Goal: Transaction & Acquisition: Book appointment/travel/reservation

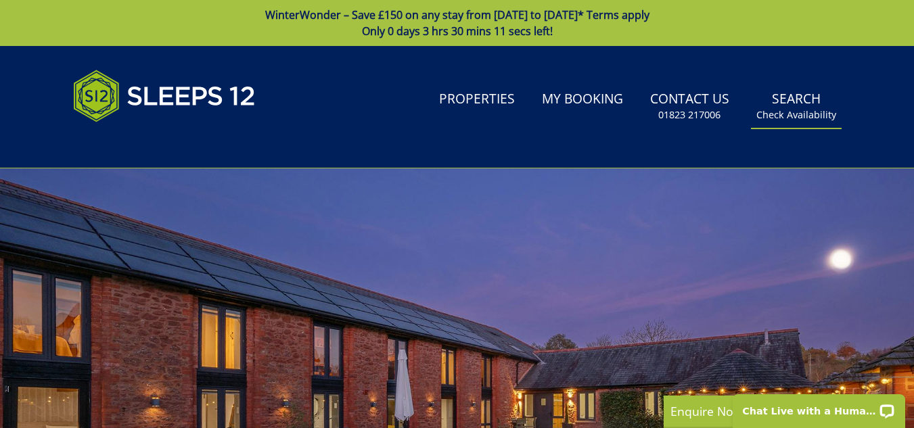
click at [792, 100] on link "Search Check Availability" at bounding box center [796, 107] width 91 height 44
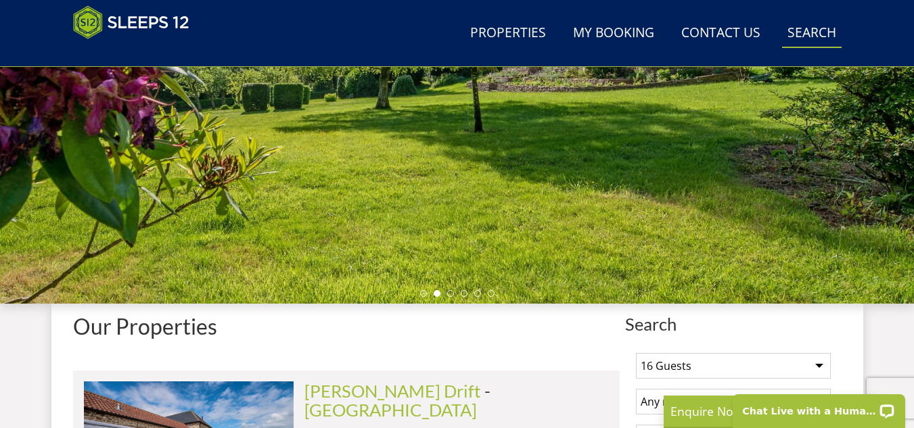
scroll to position [486, 0]
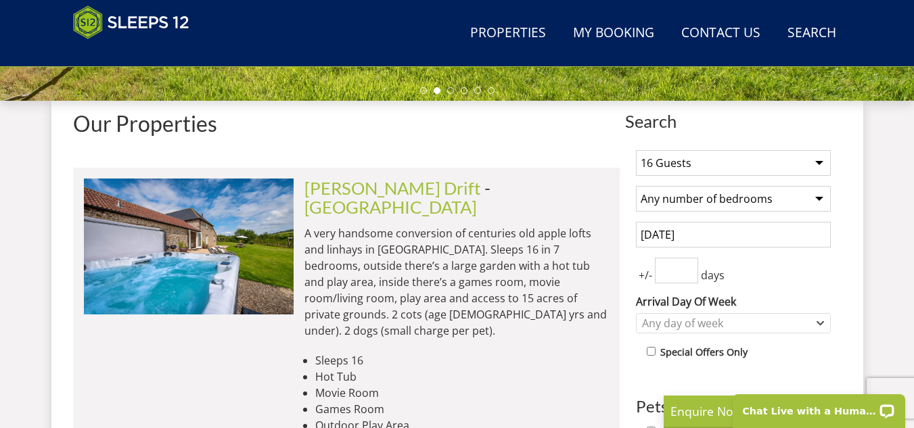
click at [826, 164] on select "1 Guest 2 Guests 3 Guests 4 Guests 5 Guests 6 Guests 7 Guests 8 Guests 9 Guests…" at bounding box center [733, 163] width 195 height 26
select select "30"
click at [636, 150] on select "1 Guest 2 Guests 3 Guests 4 Guests 5 Guests 6 Guests 7 Guests 8 Guests 9 Guests…" at bounding box center [733, 163] width 195 height 26
click at [715, 198] on select "Any number of bedrooms 4 Bedrooms 5 Bedrooms 6 Bedrooms 7 Bedrooms 8 Bedrooms 9…" at bounding box center [733, 199] width 195 height 26
select select "10"
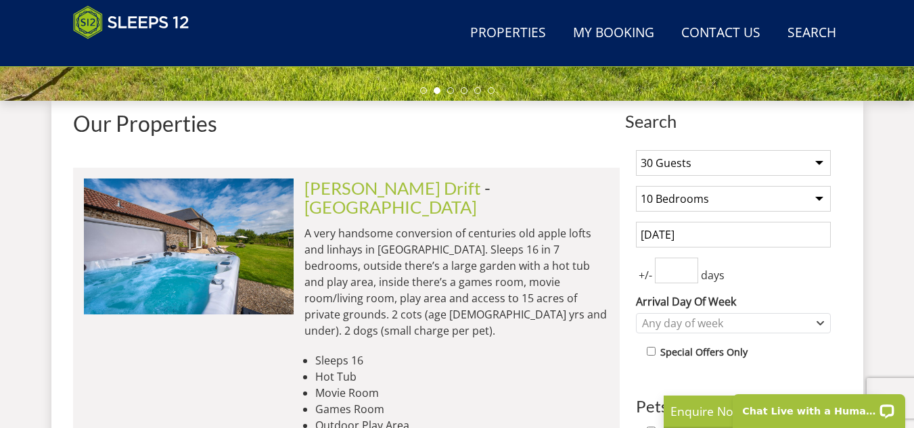
click at [636, 186] on select "Any number of bedrooms 4 Bedrooms 5 Bedrooms 6 Bedrooms 7 Bedrooms 8 Bedrooms 9…" at bounding box center [733, 199] width 195 height 26
click at [747, 236] on input "[DATE]" at bounding box center [733, 235] width 195 height 26
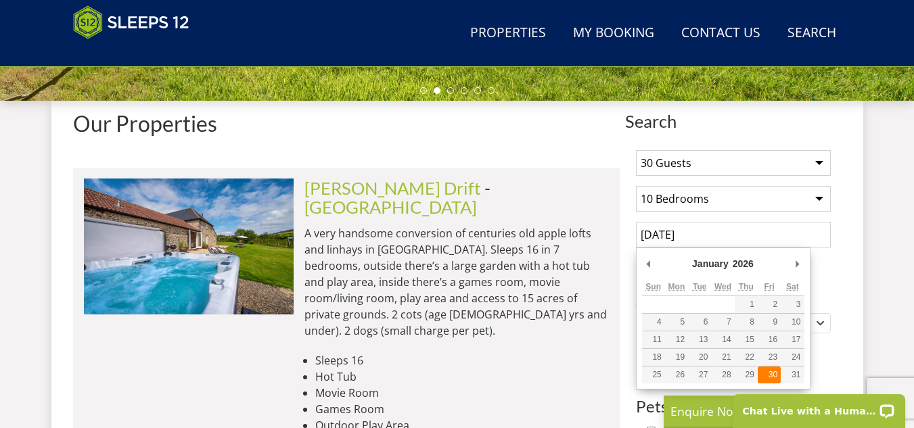
type input "[DATE]"
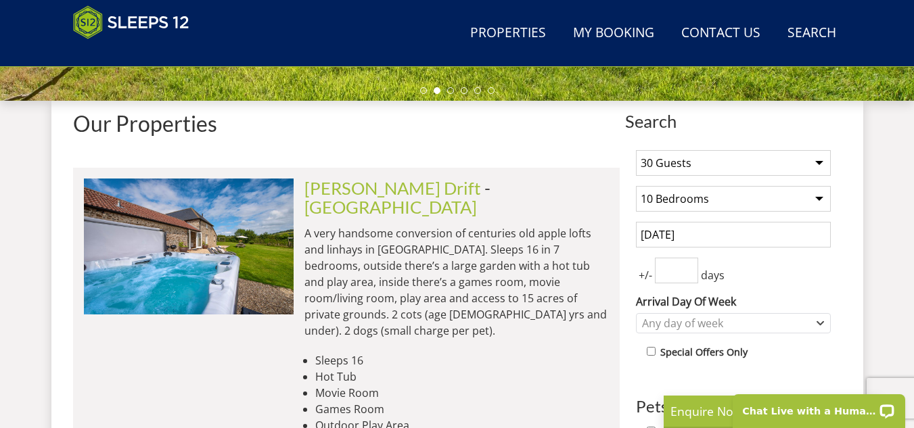
scroll to position [621, 0]
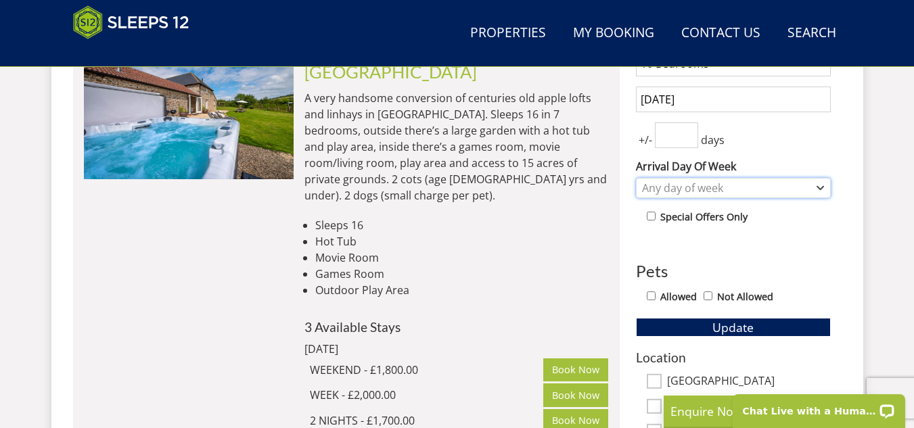
click at [823, 187] on icon "Combobox" at bounding box center [821, 188] width 6 height 3
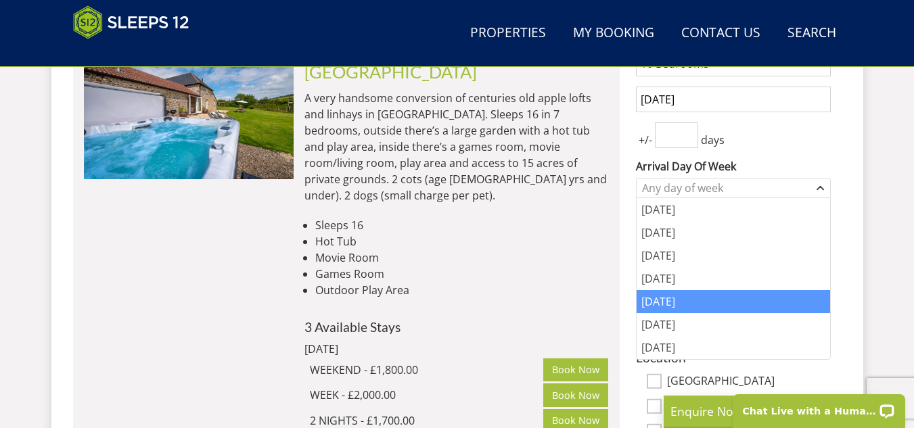
click at [687, 310] on div "[DATE]" at bounding box center [734, 301] width 194 height 23
click at [744, 297] on div "[DATE]" at bounding box center [734, 301] width 194 height 23
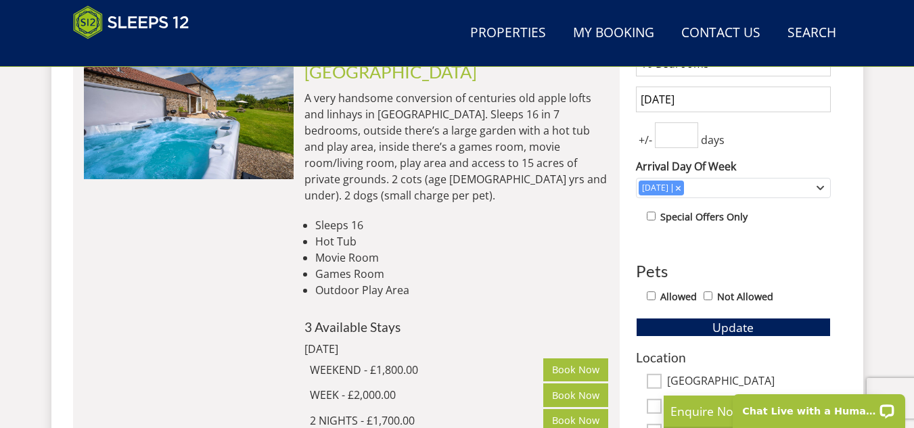
scroll to position [757, 0]
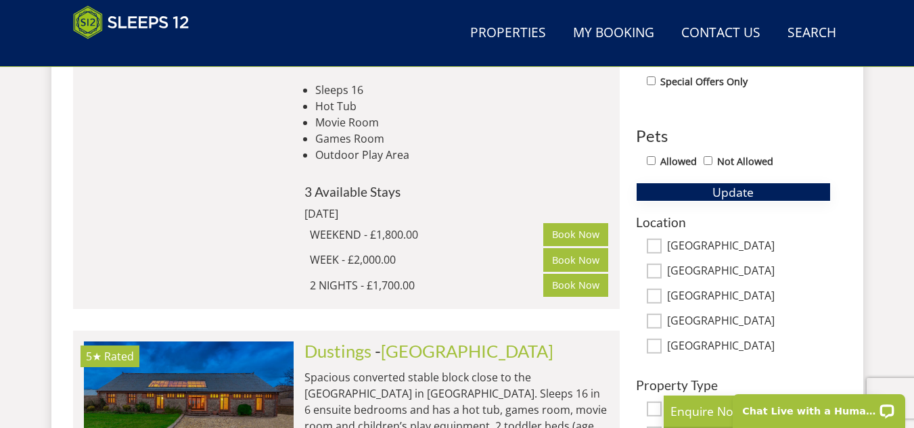
click at [738, 196] on span "Update" at bounding box center [733, 192] width 41 height 16
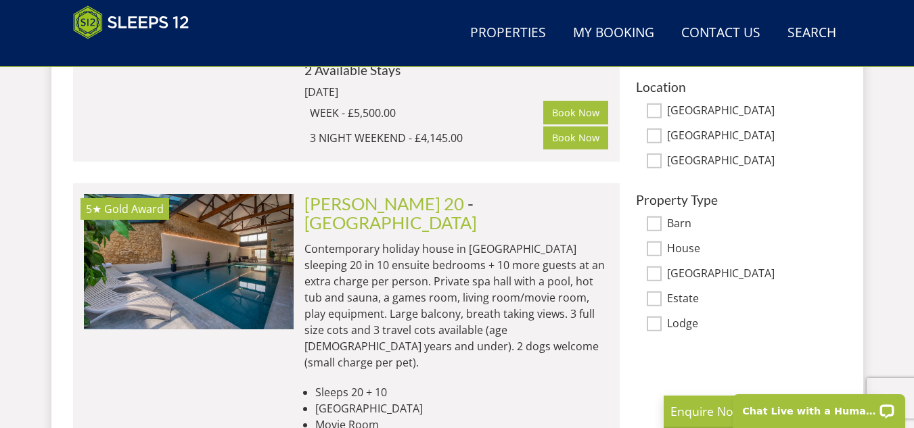
scroll to position [959, 0]
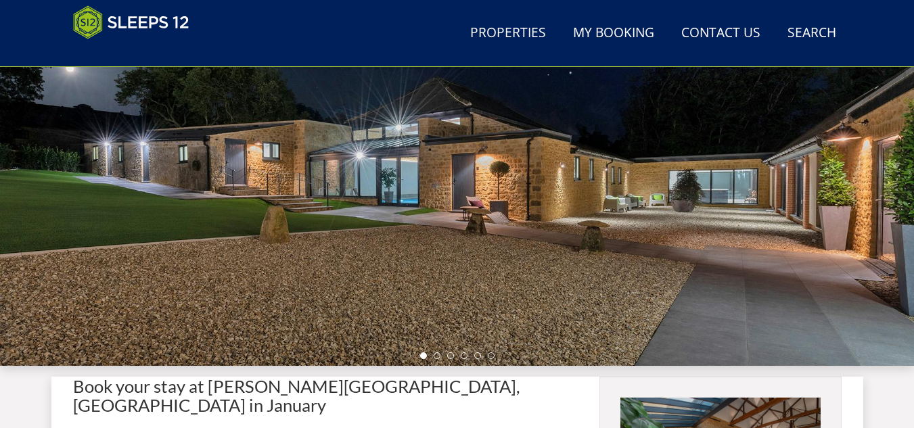
scroll to position [424, 0]
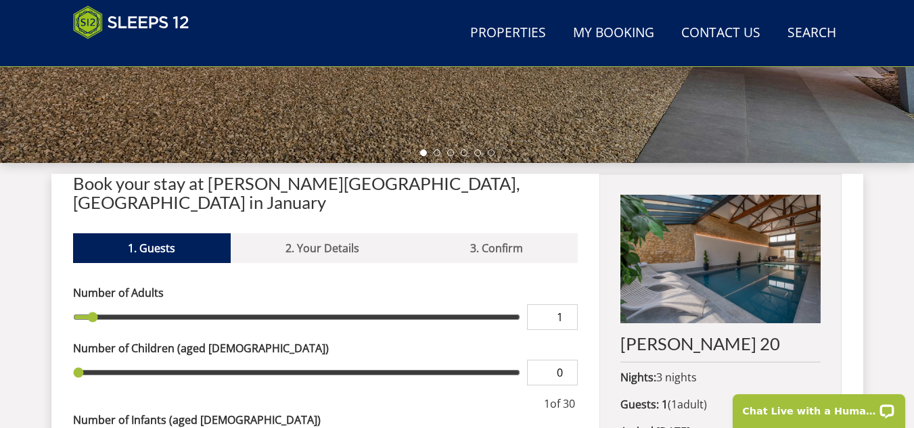
select select "30"
select select "10"
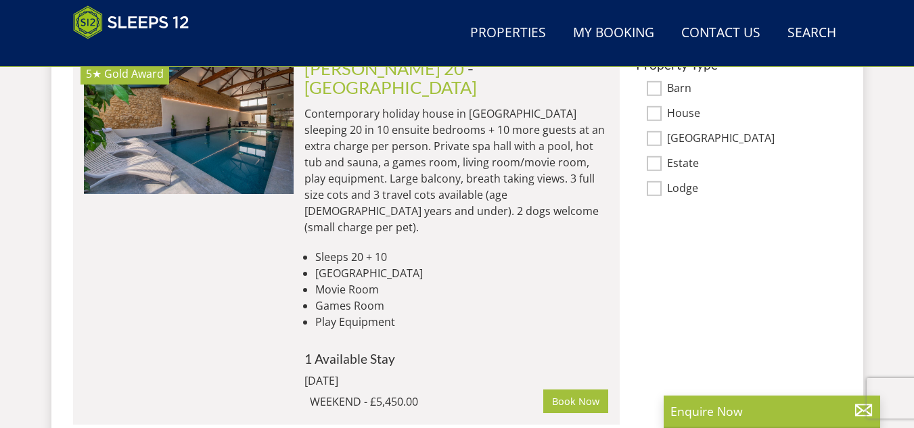
scroll to position [959, 0]
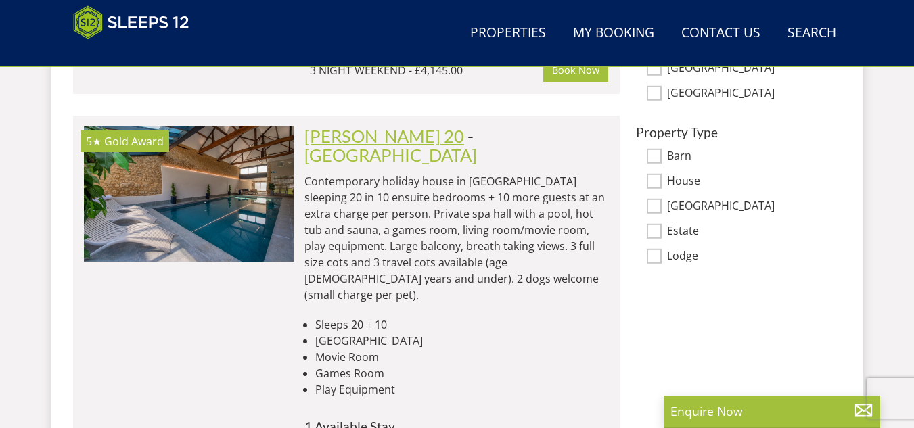
click at [377, 126] on link "[PERSON_NAME] 20" at bounding box center [384, 136] width 160 height 20
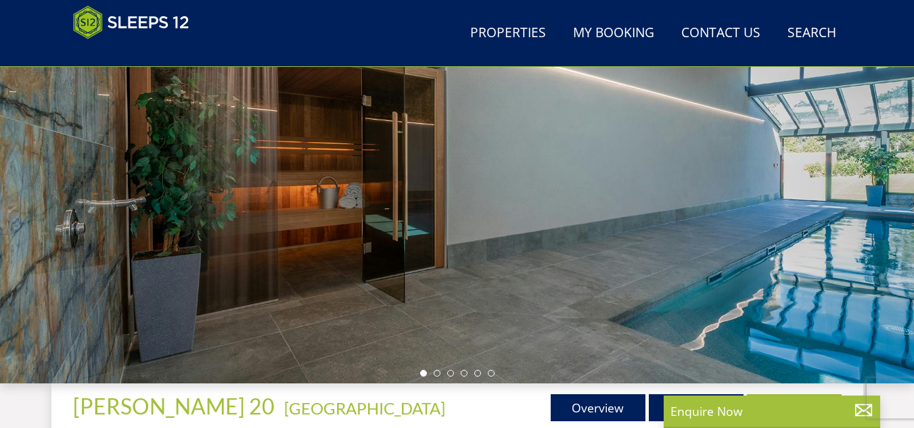
scroll to position [406, 0]
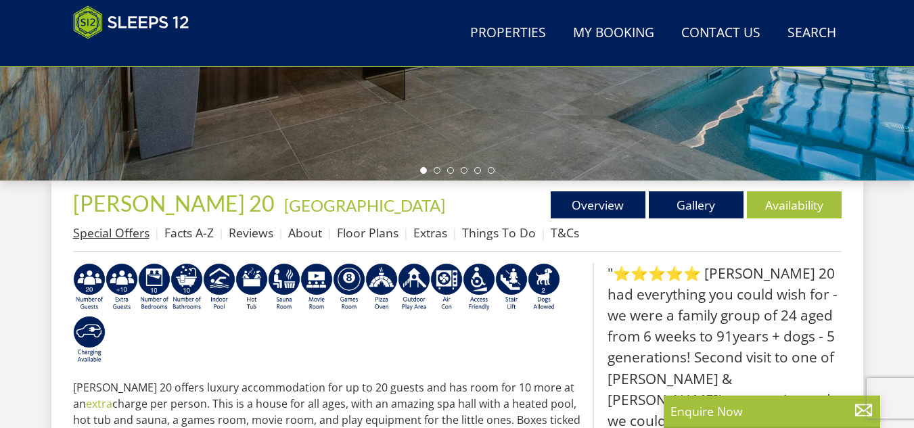
click at [126, 231] on link "Special Offers" at bounding box center [111, 233] width 76 height 16
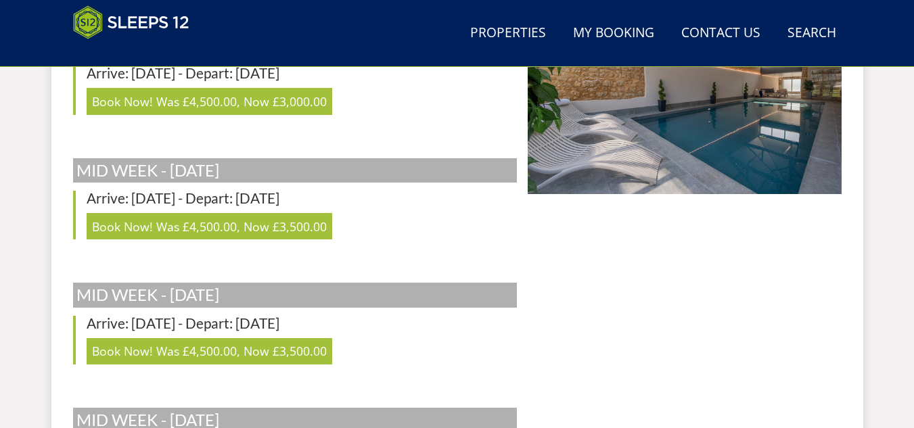
scroll to position [338, 0]
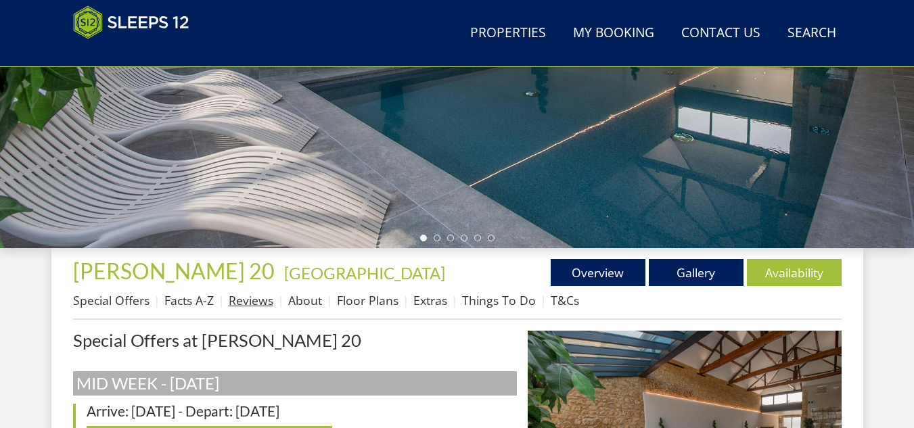
click at [238, 302] on link "Reviews" at bounding box center [251, 300] width 45 height 16
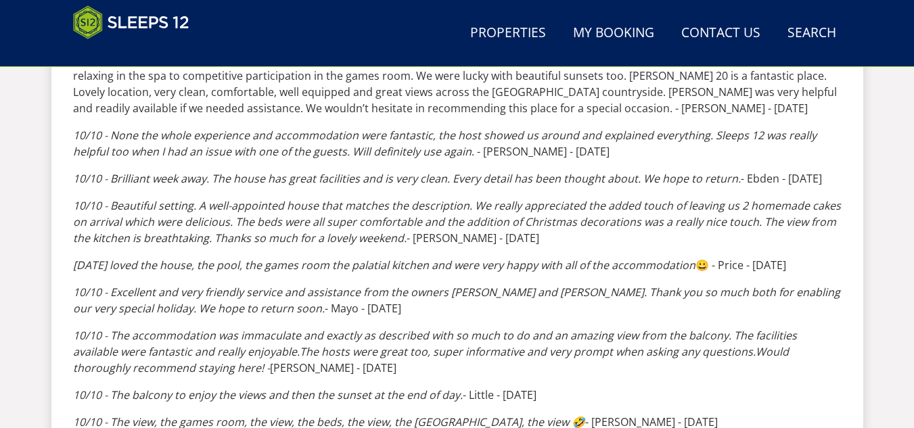
scroll to position [338, 0]
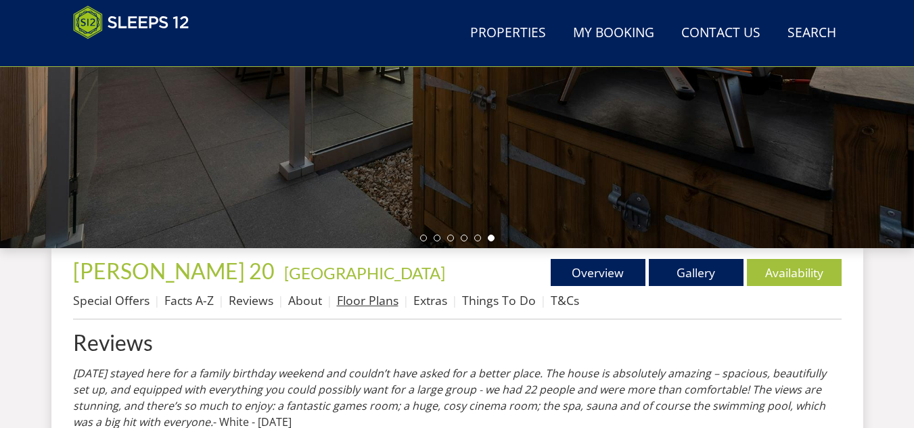
click at [366, 300] on link "Floor Plans" at bounding box center [368, 300] width 62 height 16
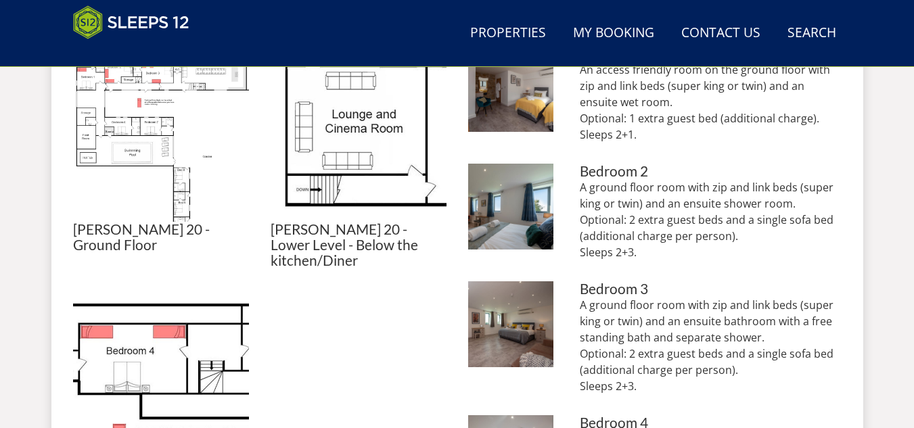
scroll to position [609, 0]
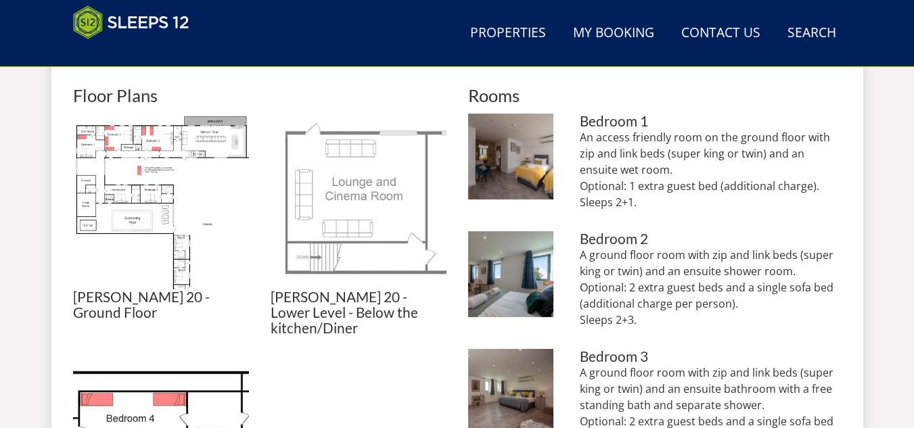
click at [373, 210] on img at bounding box center [359, 202] width 176 height 176
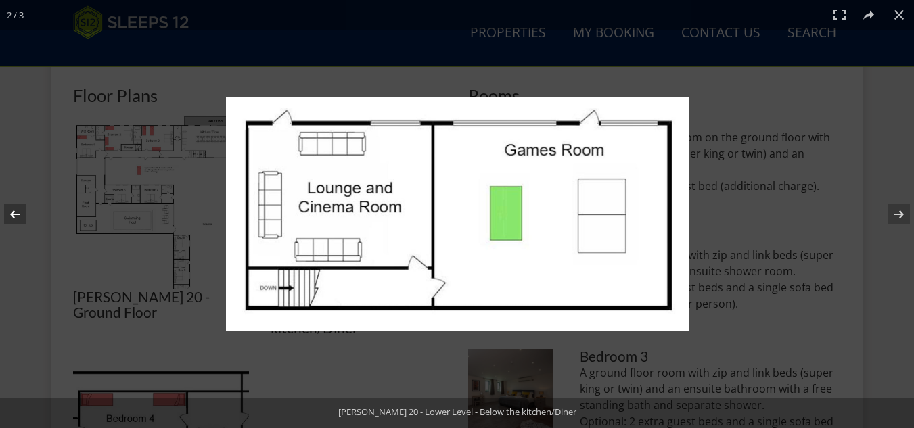
click at [15, 211] on button at bounding box center [23, 215] width 47 height 68
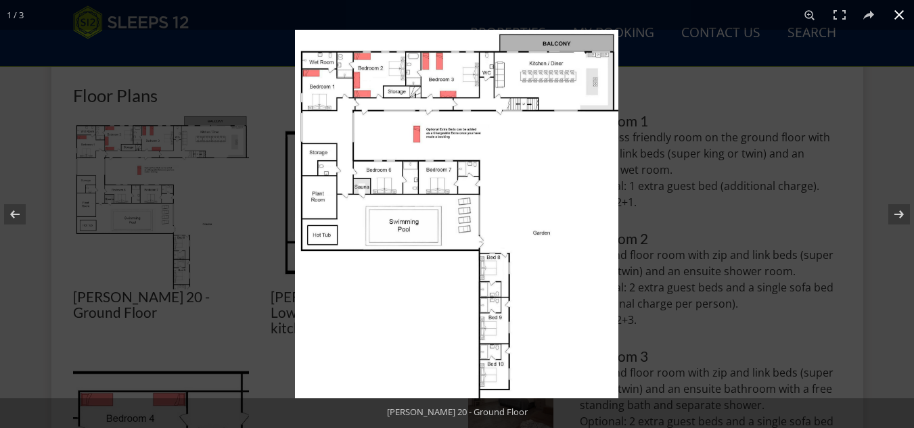
click at [240, 213] on div at bounding box center [457, 214] width 914 height 428
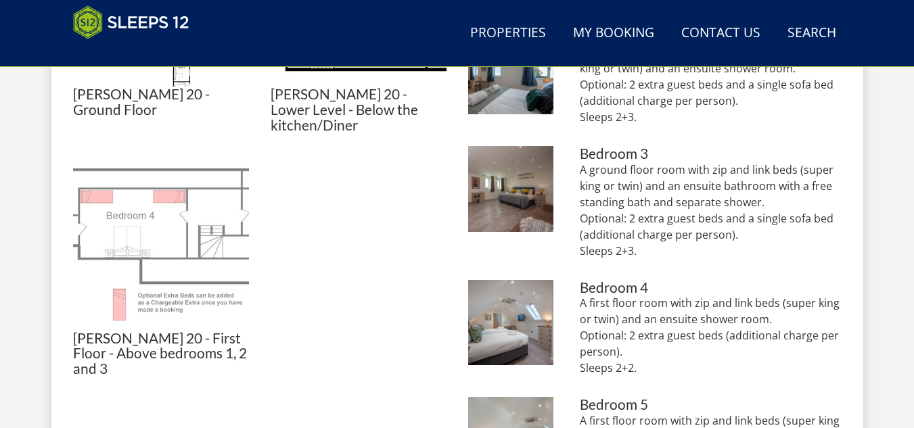
scroll to position [880, 0]
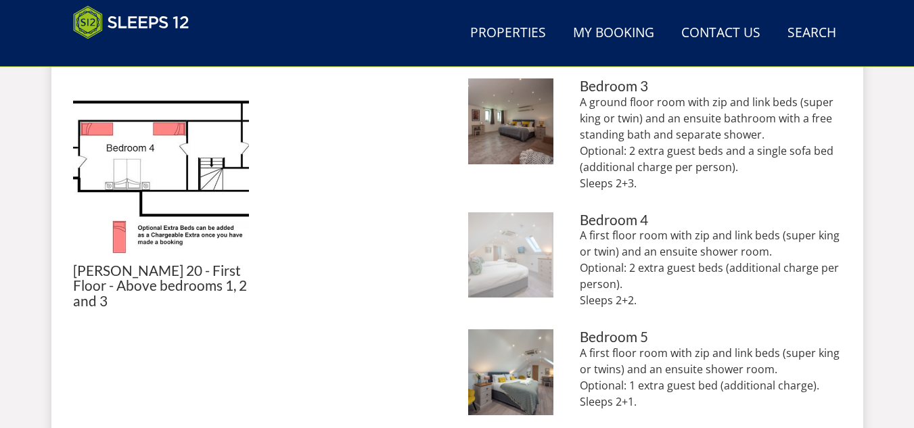
click at [527, 271] on img at bounding box center [511, 255] width 86 height 86
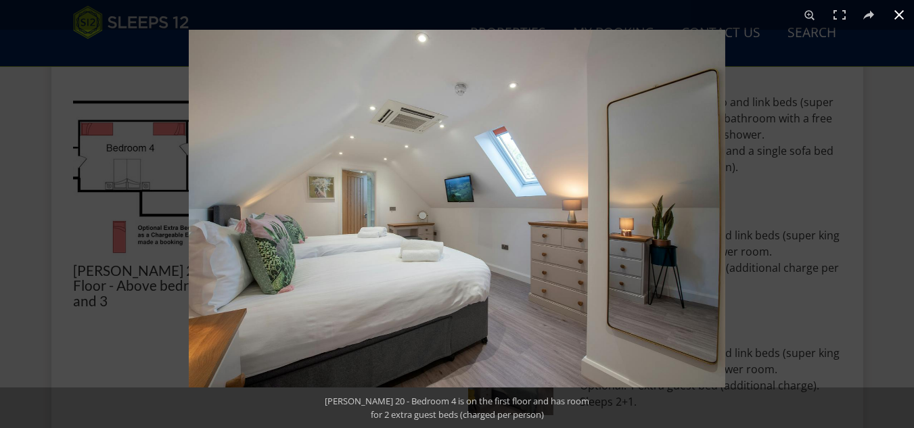
click at [902, 14] on button at bounding box center [899, 15] width 30 height 30
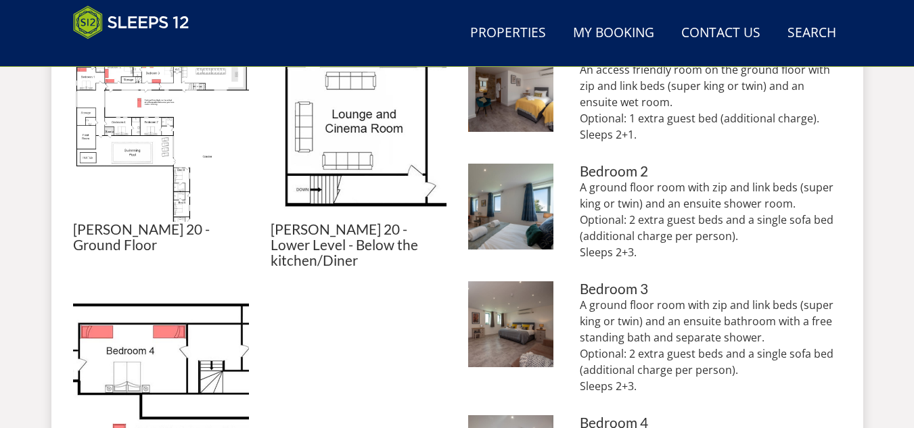
scroll to position [609, 0]
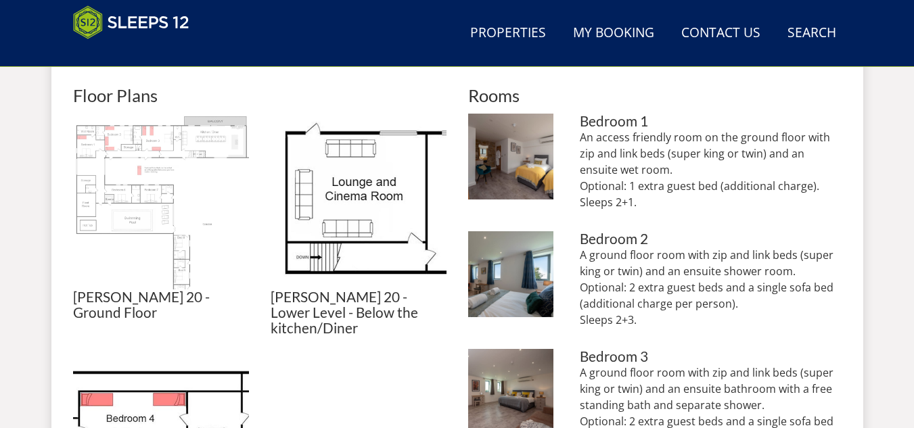
click at [141, 209] on img at bounding box center [161, 202] width 176 height 176
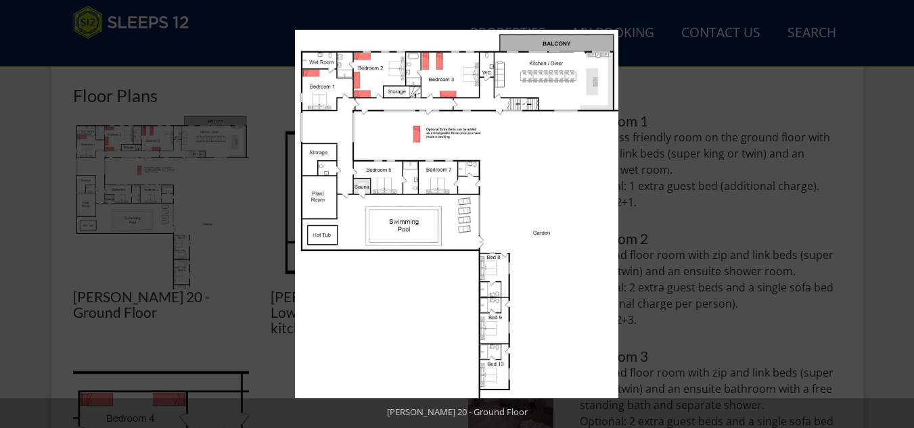
click at [532, 189] on img at bounding box center [456, 214] width 323 height 369
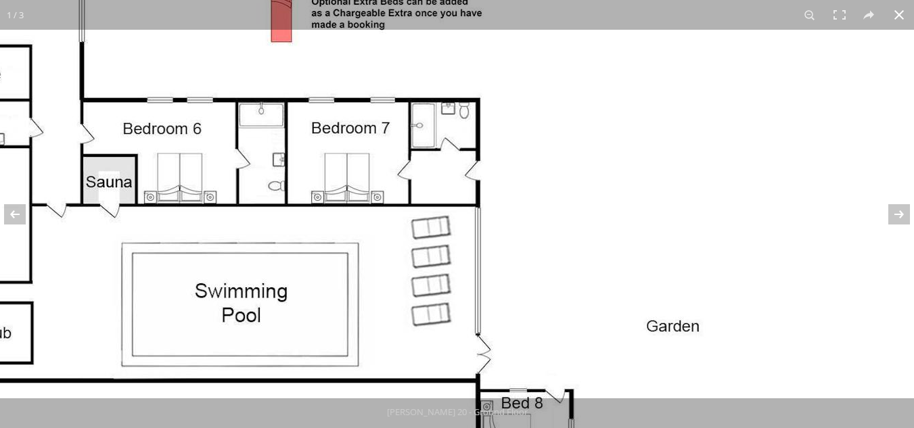
click at [901, 18] on button at bounding box center [899, 15] width 30 height 30
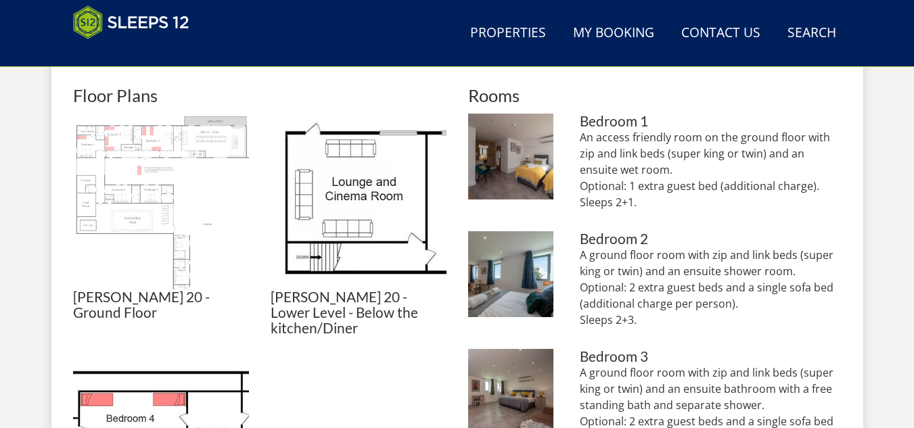
click at [133, 209] on img at bounding box center [161, 202] width 176 height 176
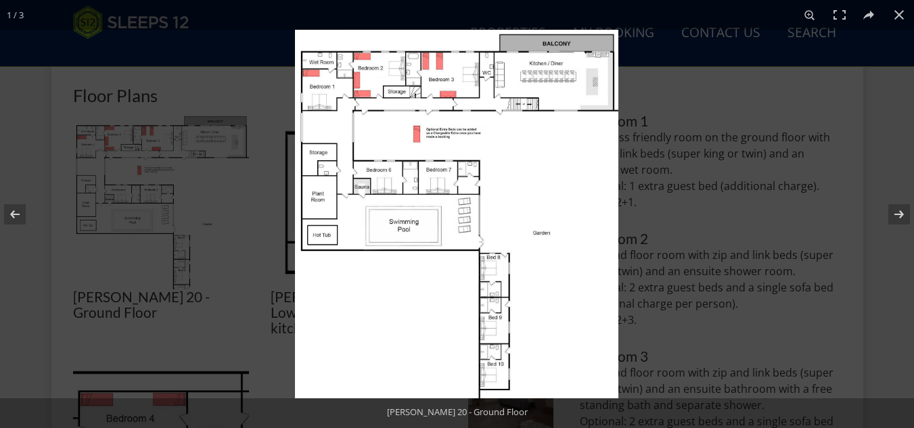
drag, startPoint x: 20, startPoint y: 212, endPoint x: 59, endPoint y: 212, distance: 39.2
click at [20, 212] on button at bounding box center [23, 215] width 47 height 68
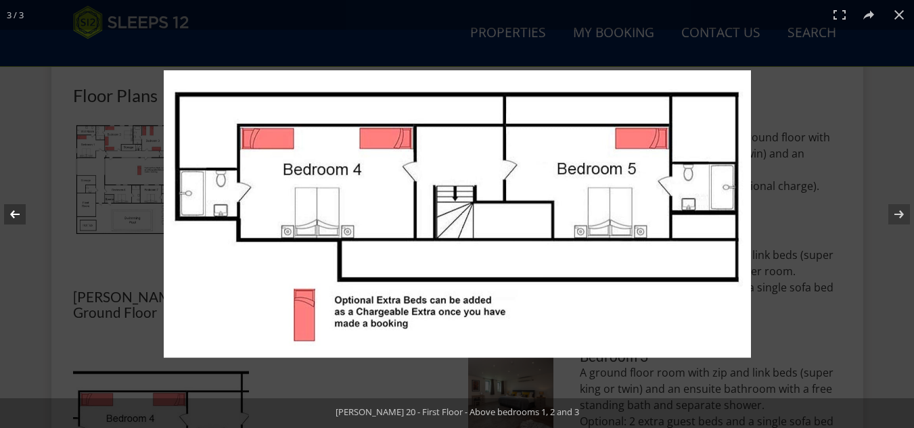
click at [24, 212] on button at bounding box center [23, 215] width 47 height 68
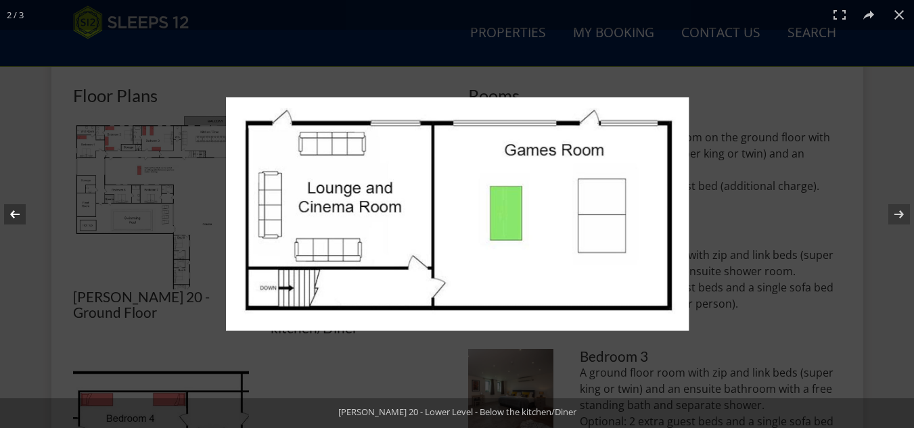
click at [24, 212] on button at bounding box center [23, 215] width 47 height 68
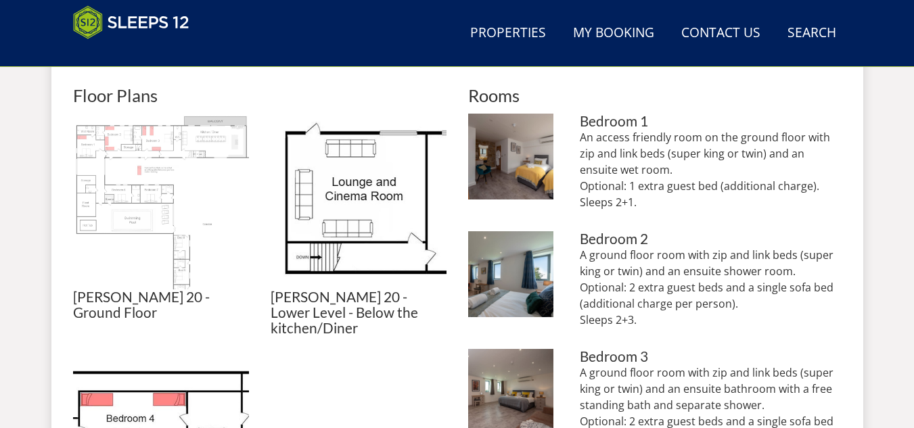
click at [223, 212] on img at bounding box center [161, 202] width 176 height 176
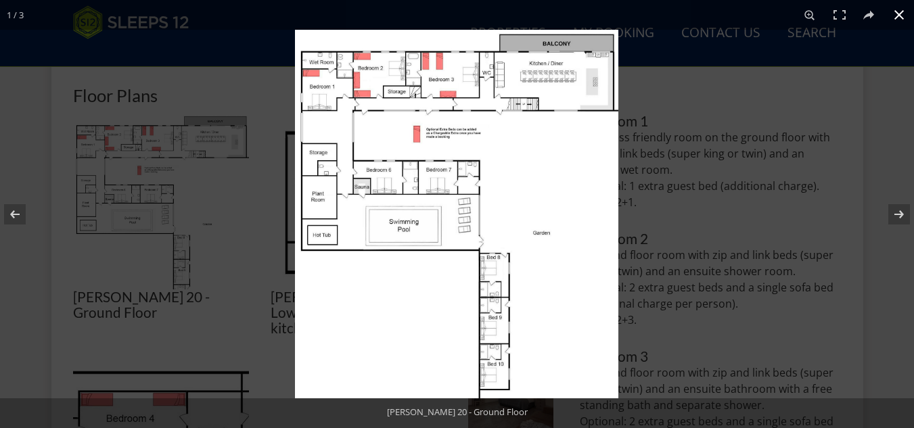
click at [207, 286] on div at bounding box center [457, 214] width 914 height 428
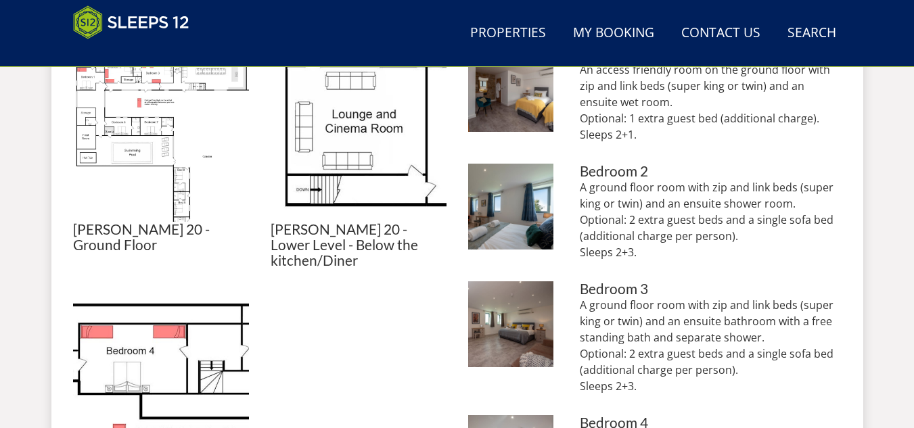
scroll to position [812, 0]
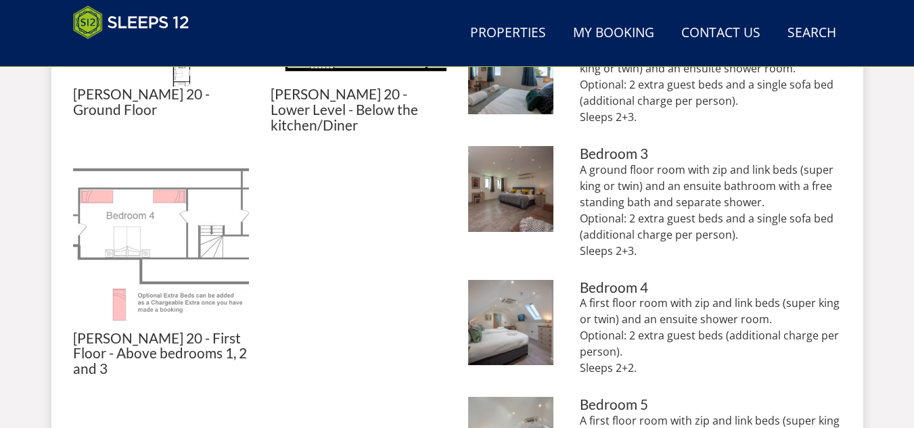
click at [189, 194] on img at bounding box center [161, 243] width 176 height 176
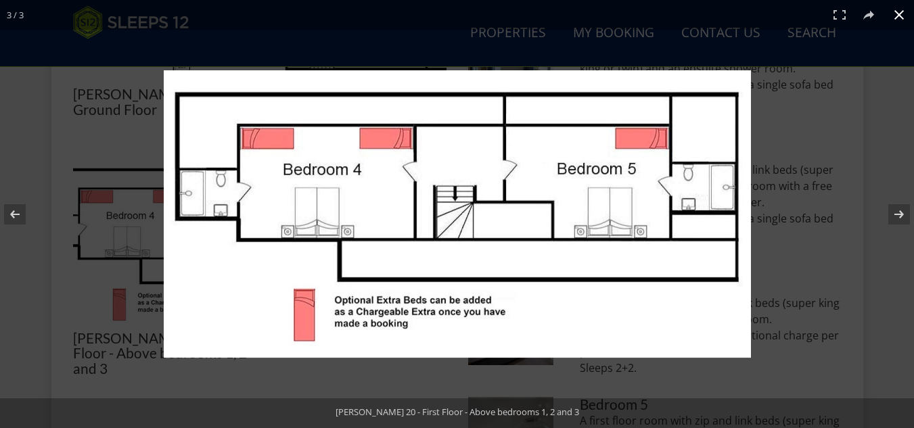
click at [30, 277] on div at bounding box center [457, 214] width 914 height 428
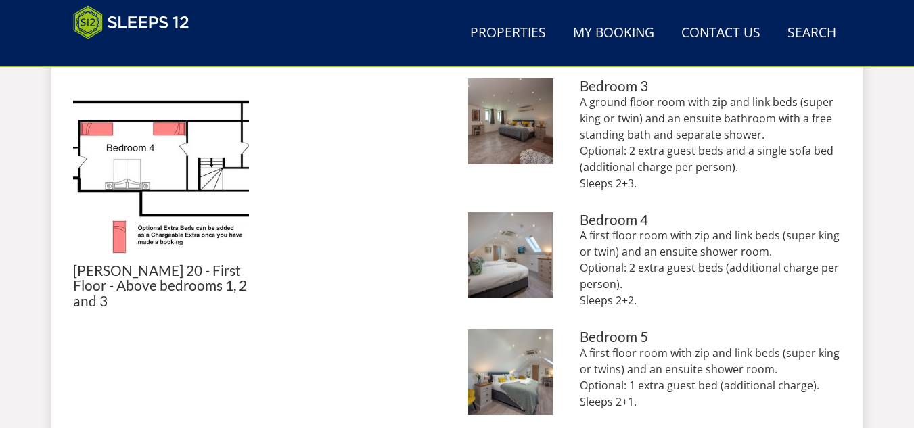
scroll to position [947, 0]
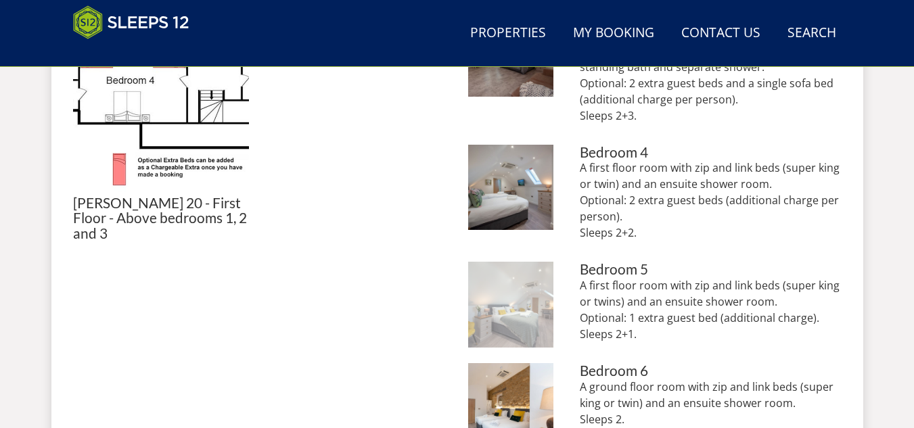
click at [523, 299] on img at bounding box center [511, 305] width 86 height 86
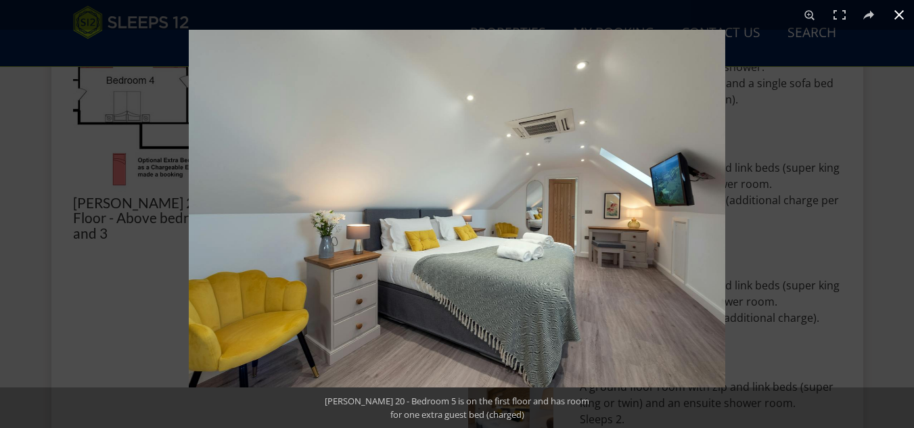
click at [897, 12] on button at bounding box center [899, 15] width 30 height 30
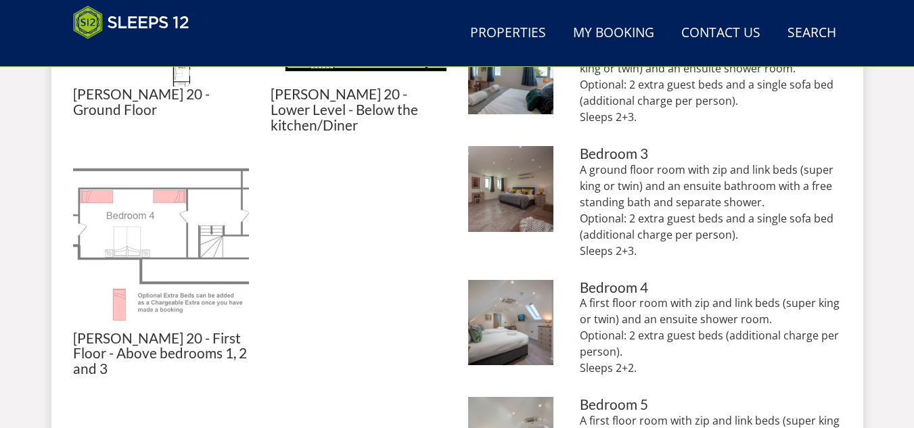
scroll to position [609, 0]
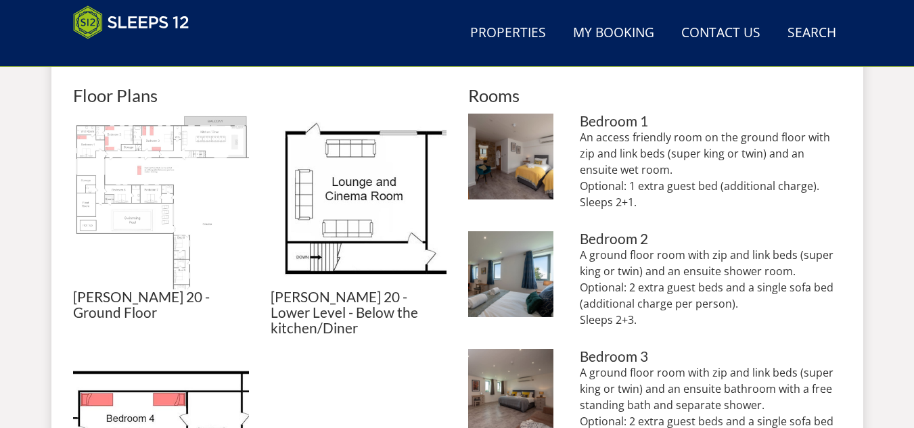
click at [195, 242] on img at bounding box center [161, 202] width 176 height 176
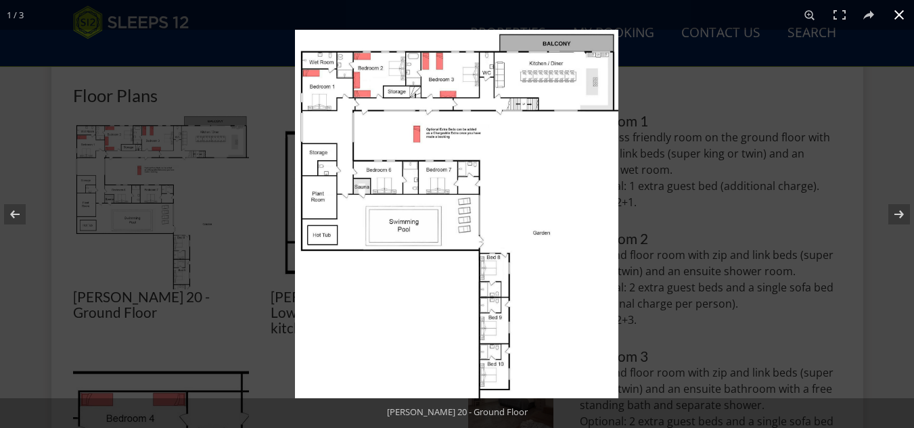
click at [782, 115] on div at bounding box center [752, 244] width 914 height 428
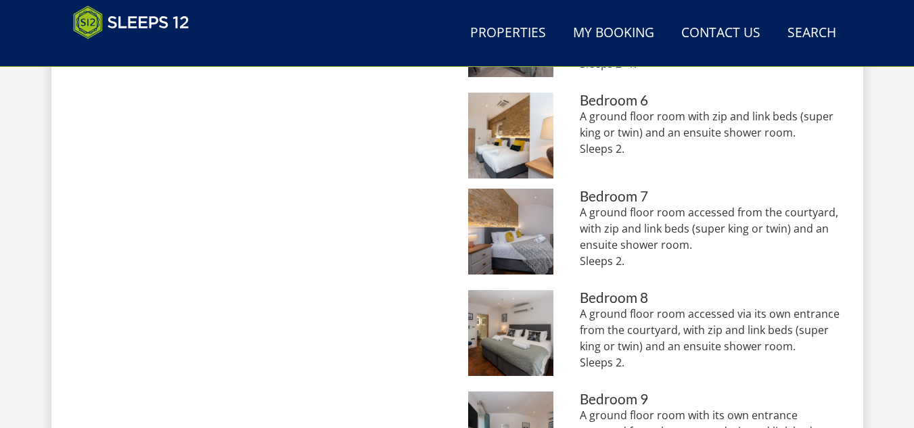
scroll to position [1353, 0]
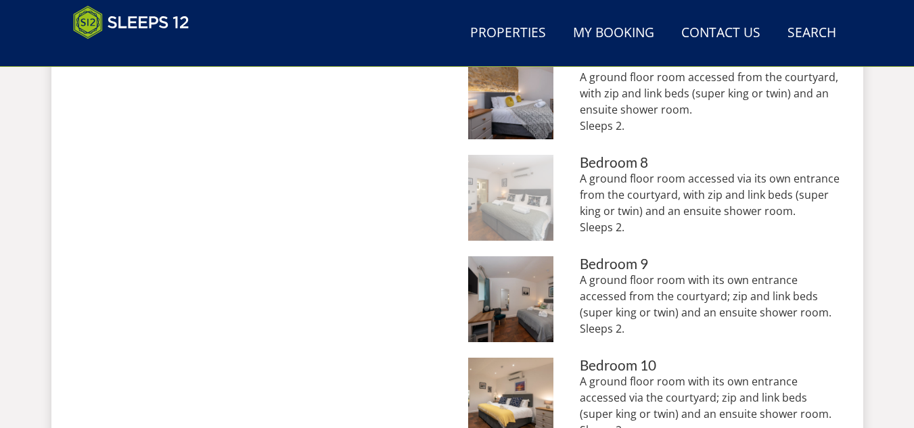
click at [514, 190] on img at bounding box center [511, 198] width 86 height 86
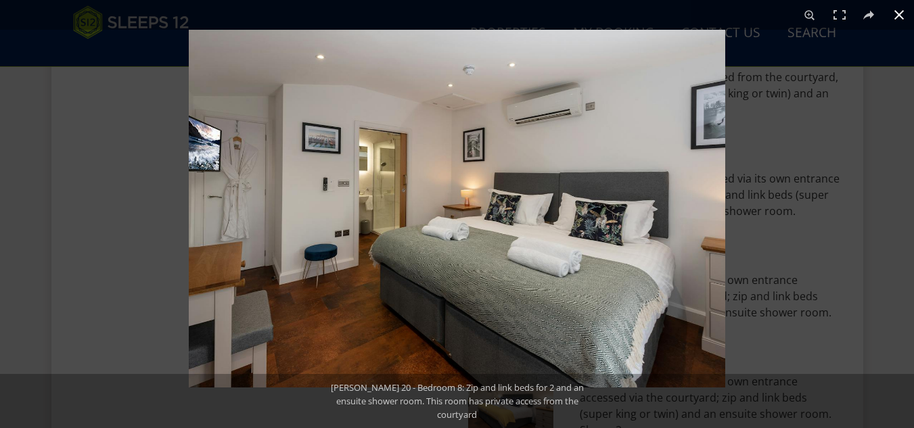
click at [846, 217] on div at bounding box center [646, 244] width 914 height 428
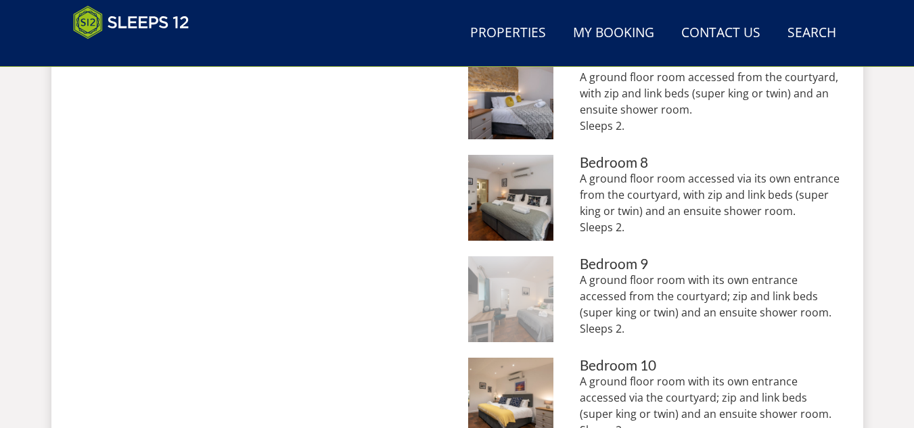
click at [510, 301] on img at bounding box center [511, 299] width 86 height 86
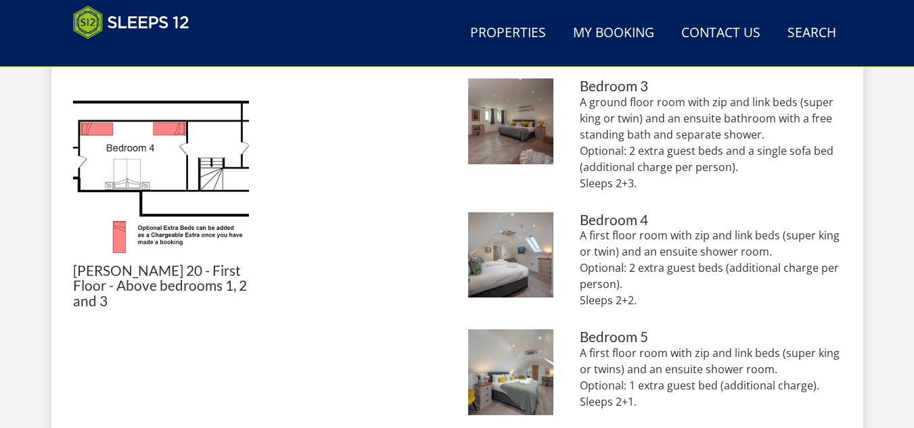
scroll to position [744, 0]
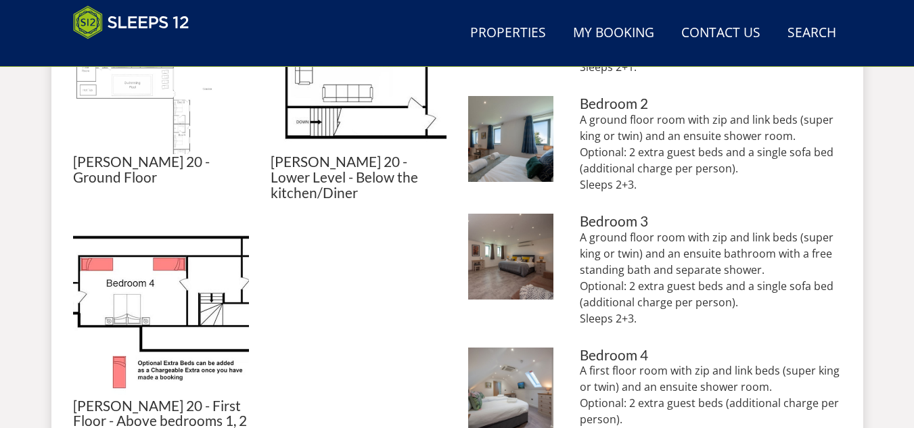
click at [133, 114] on img at bounding box center [161, 66] width 176 height 176
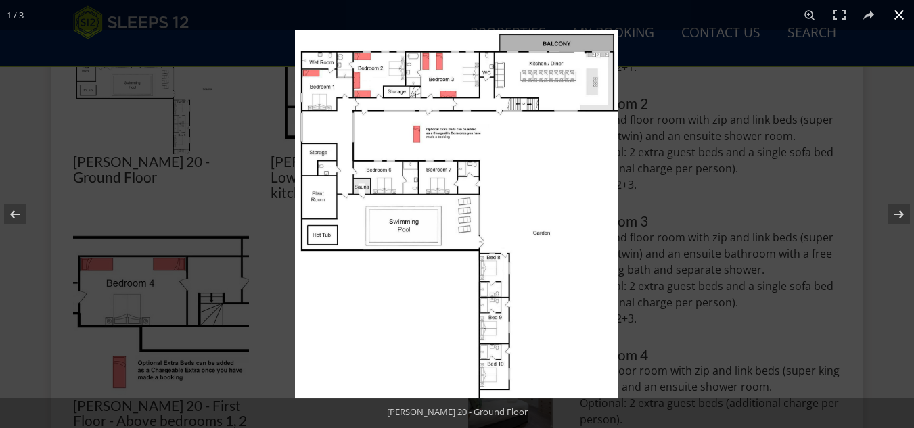
click at [688, 258] on div at bounding box center [752, 244] width 914 height 428
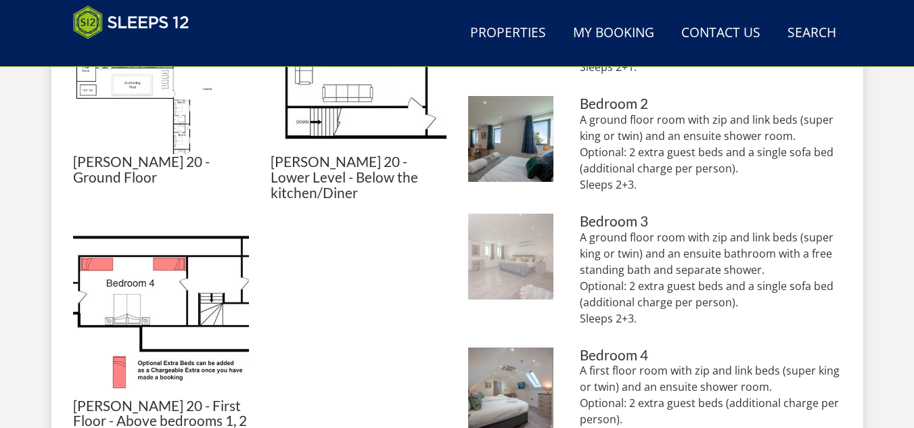
click at [499, 266] on img at bounding box center [511, 257] width 86 height 86
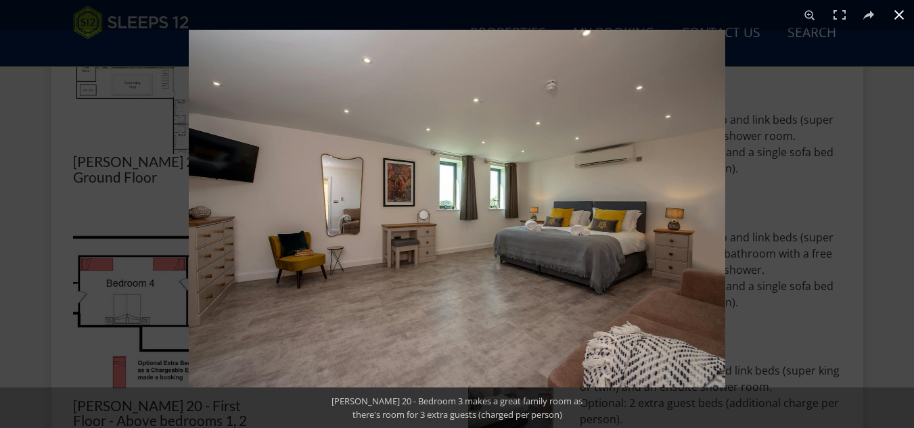
click at [897, 18] on button at bounding box center [899, 15] width 30 height 30
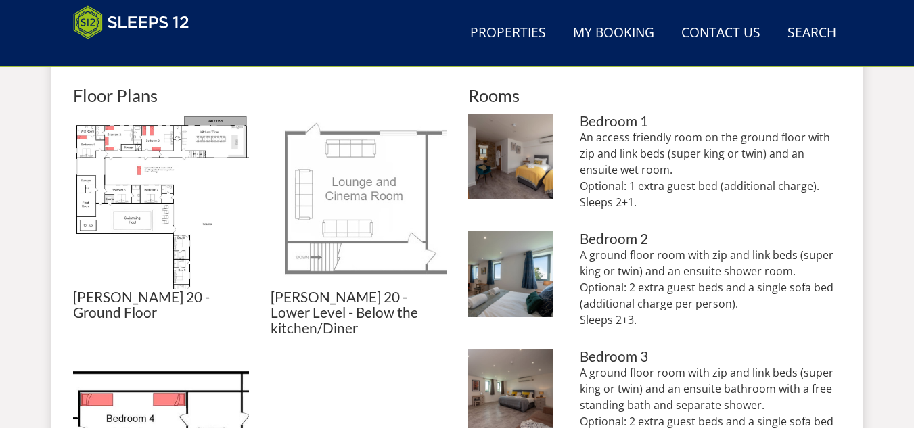
scroll to position [474, 0]
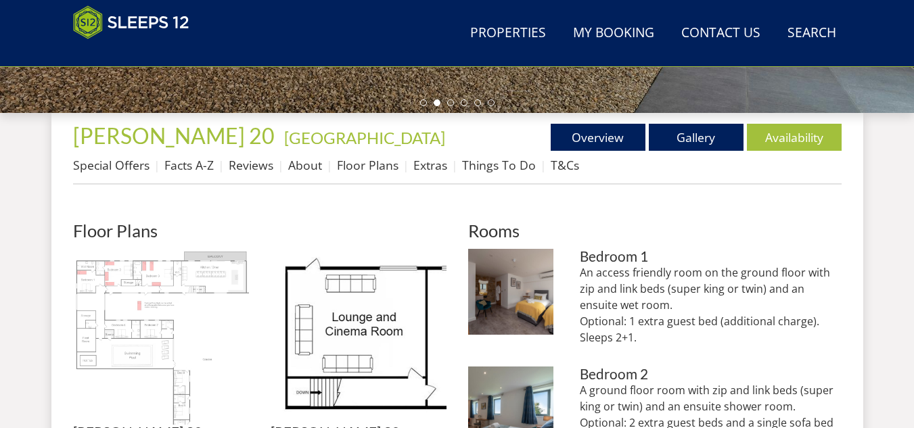
click at [111, 277] on img at bounding box center [161, 337] width 176 height 176
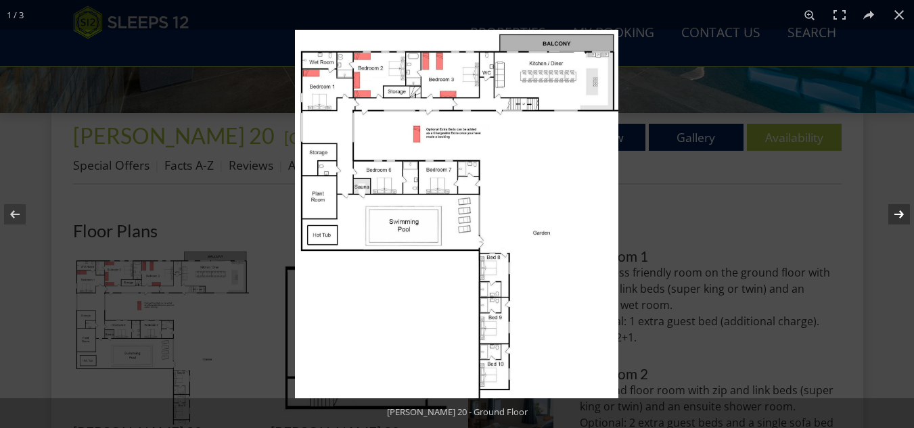
click at [897, 217] on button at bounding box center [890, 215] width 47 height 68
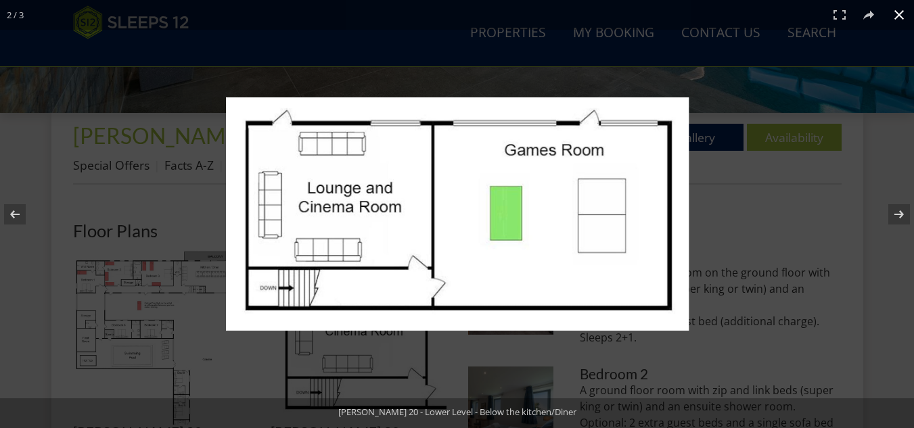
click at [802, 202] on div at bounding box center [515, 232] width 579 height 271
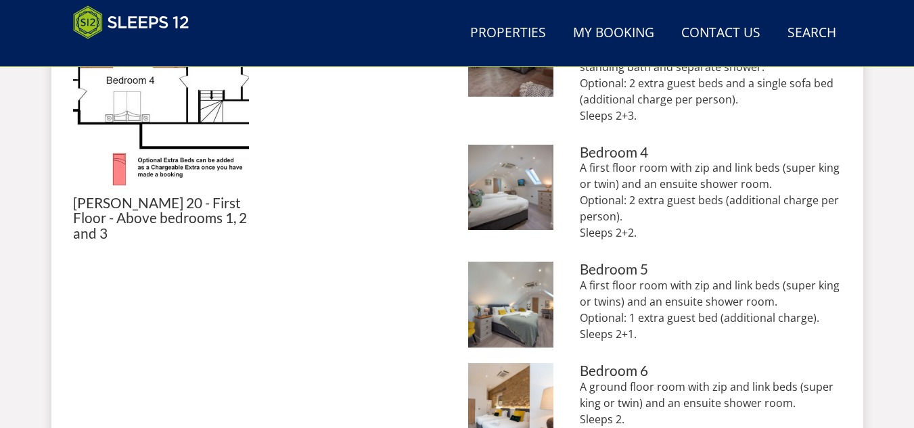
scroll to position [1015, 0]
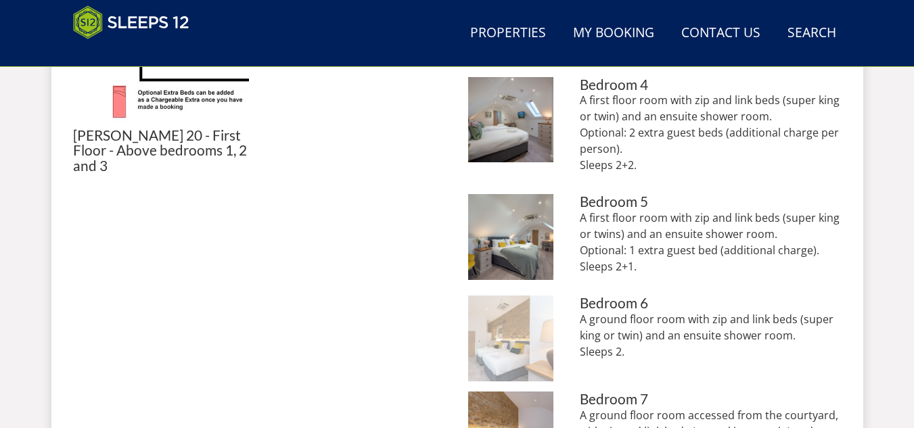
click at [508, 328] on img at bounding box center [511, 339] width 86 height 86
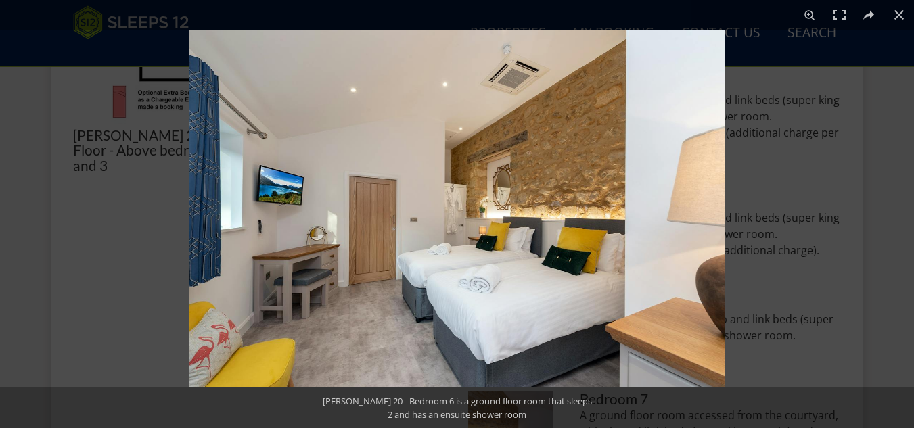
drag, startPoint x: 897, startPoint y: 10, endPoint x: 808, endPoint y: 67, distance: 105.9
click at [897, 11] on button at bounding box center [899, 15] width 30 height 30
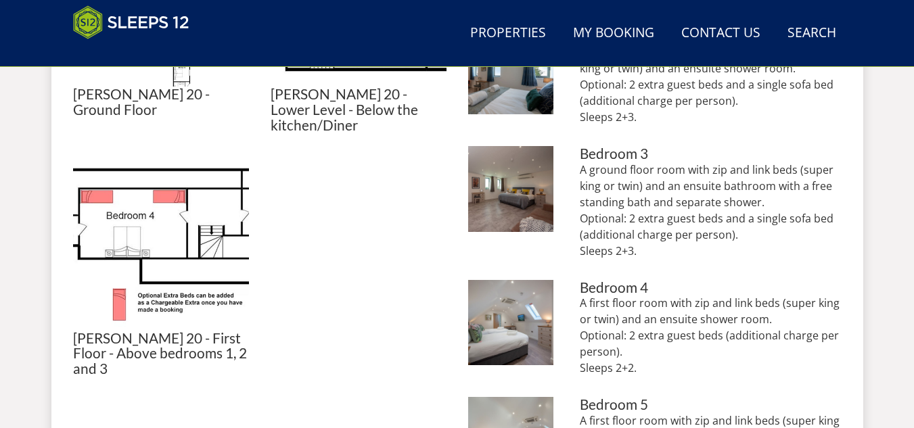
scroll to position [609, 0]
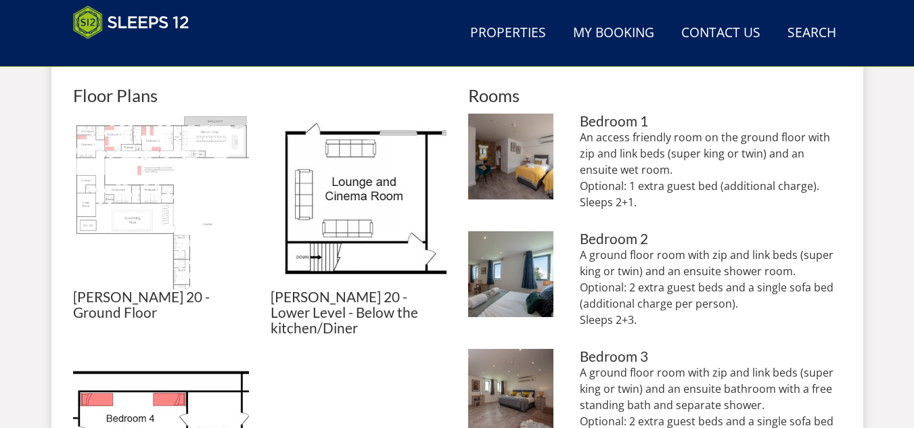
click at [173, 264] on img at bounding box center [161, 202] width 176 height 176
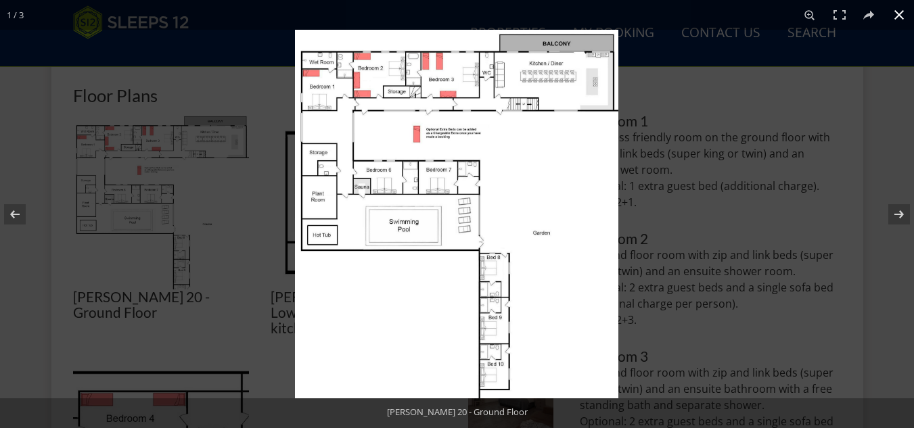
click at [905, 15] on button at bounding box center [899, 15] width 30 height 30
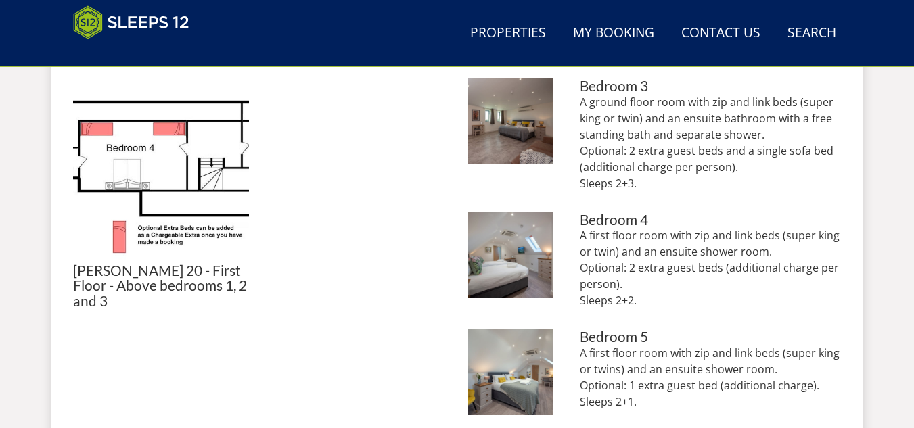
scroll to position [677, 0]
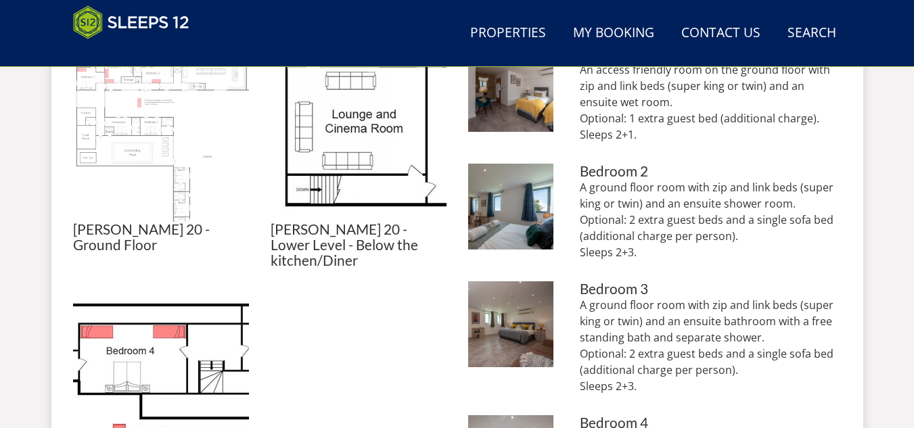
click at [148, 131] on img at bounding box center [161, 134] width 176 height 176
